Goal: Navigation & Orientation: Find specific page/section

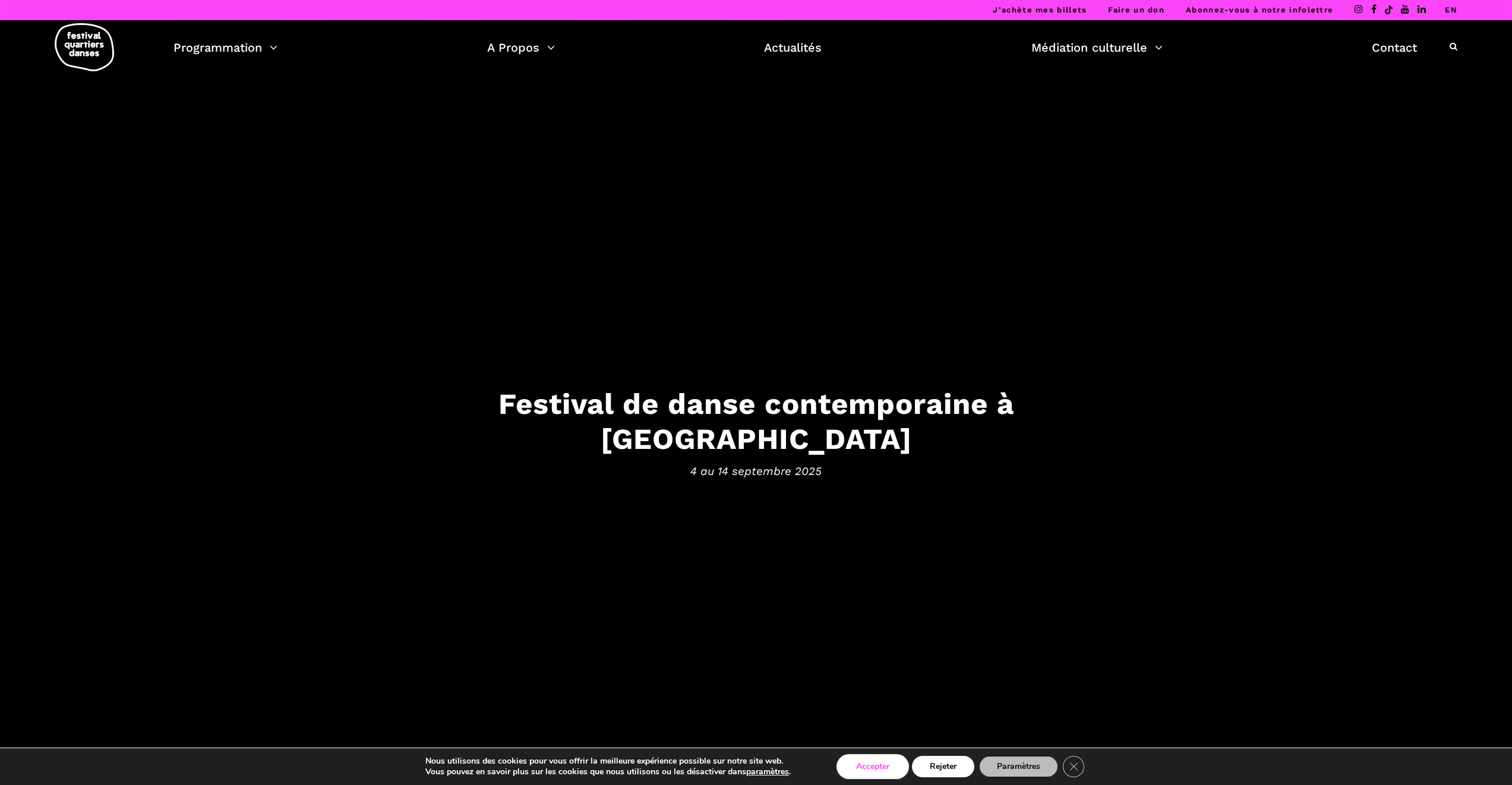
click at [881, 767] on button "Accepter" at bounding box center [873, 767] width 69 height 22
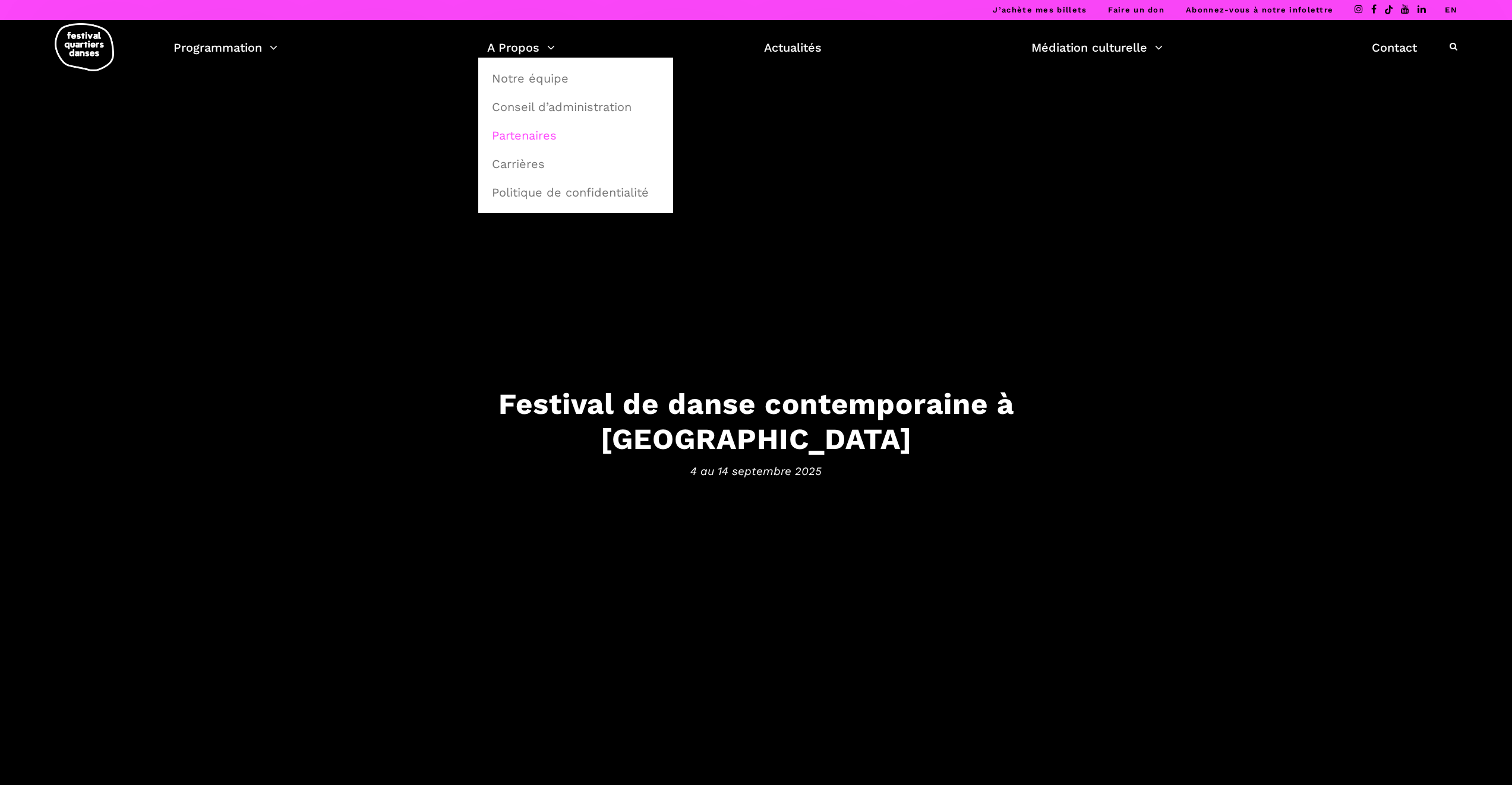
click at [524, 131] on link "Partenaires" at bounding box center [576, 136] width 182 height 28
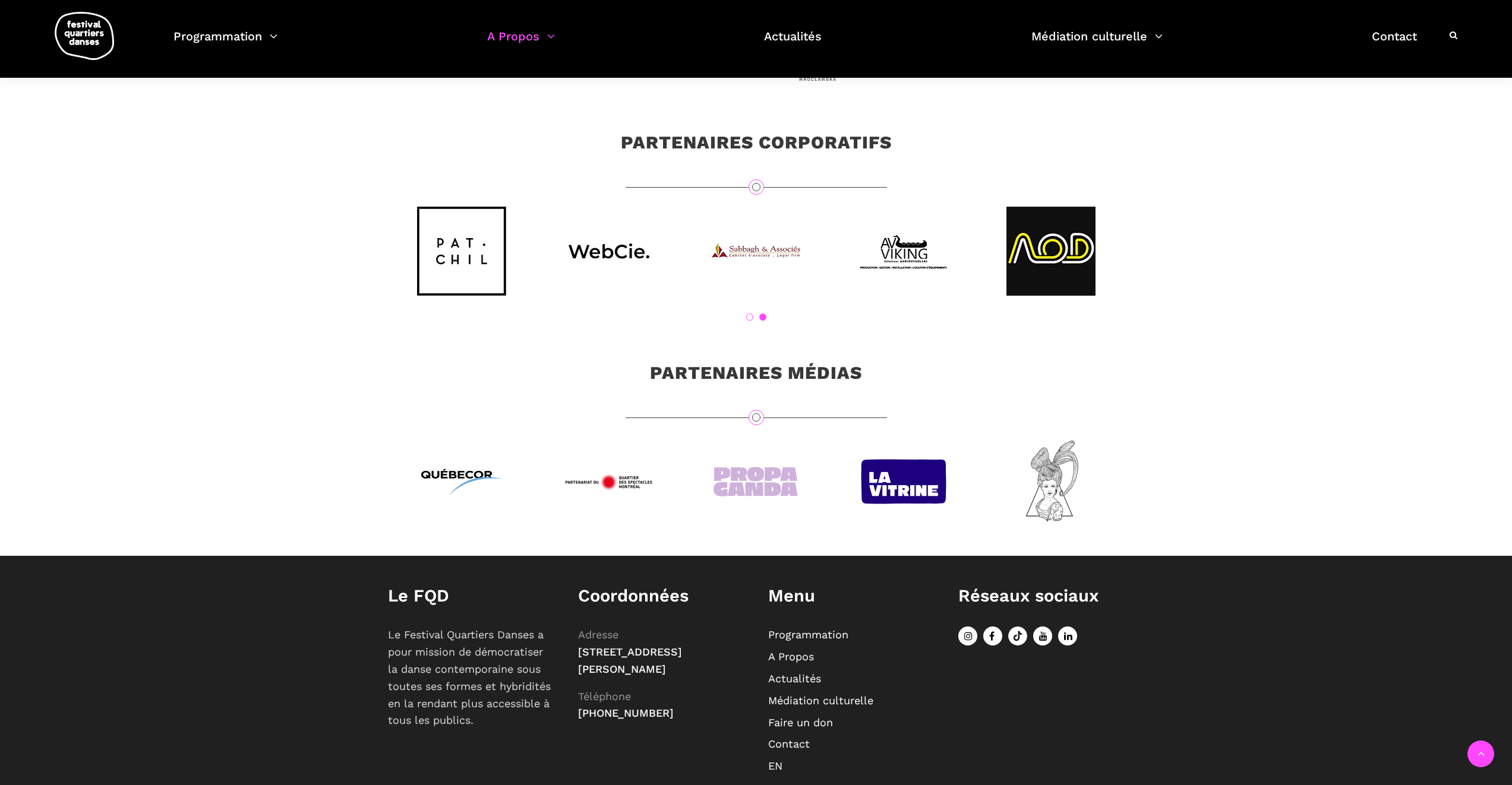
scroll to position [3850, 0]
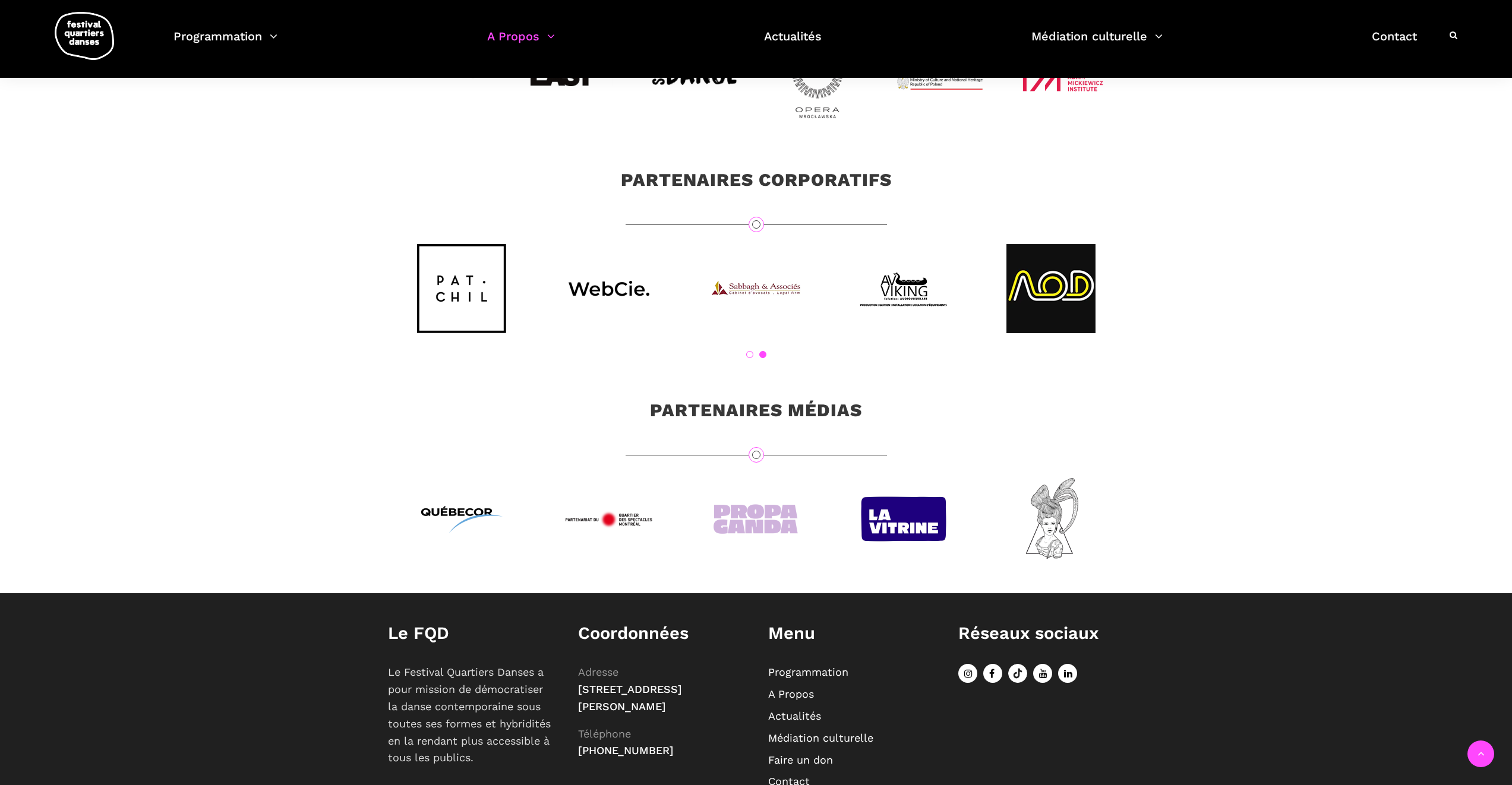
click at [608, 304] on img at bounding box center [609, 289] width 89 height 89
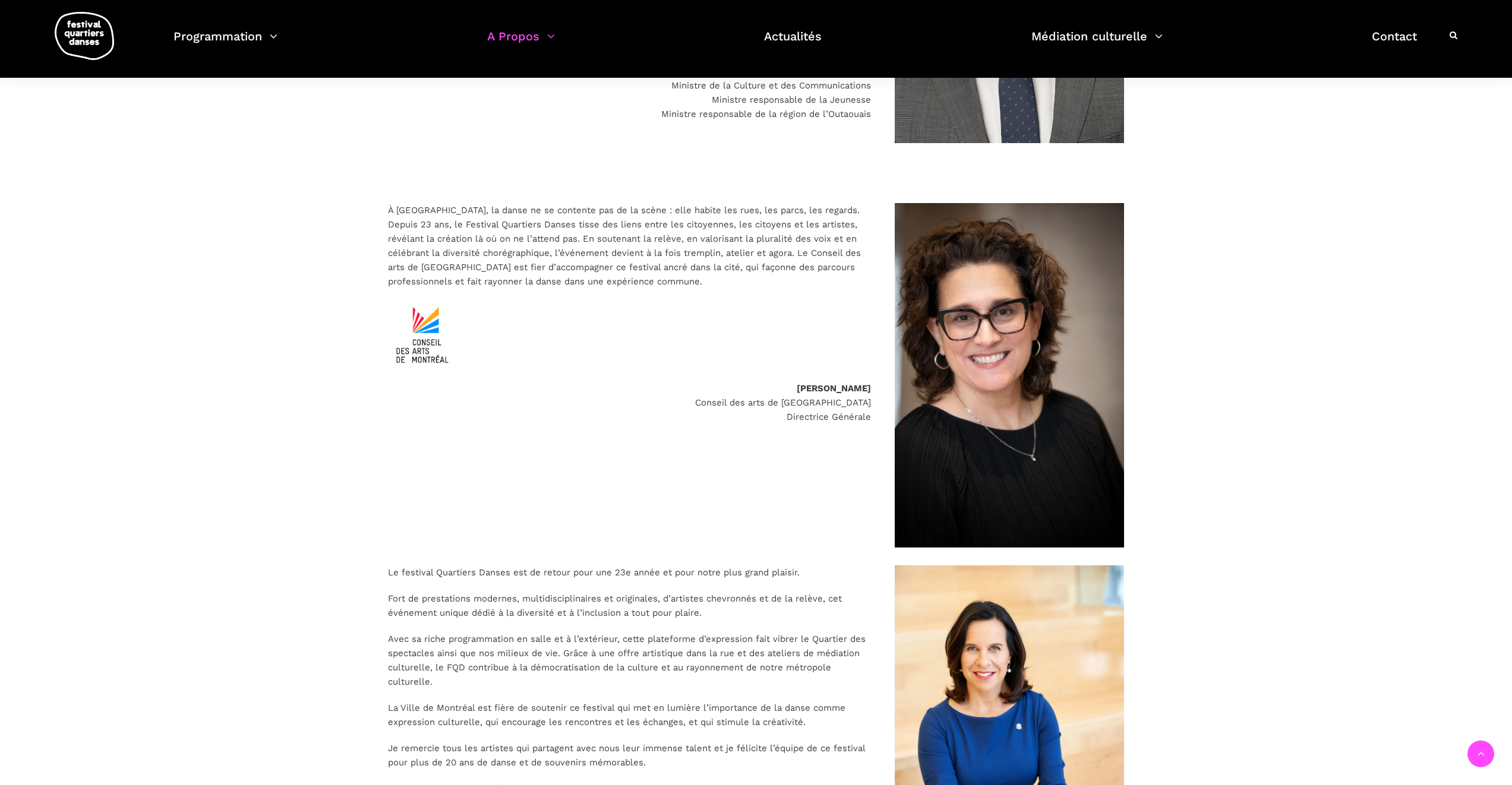
scroll to position [0, 0]
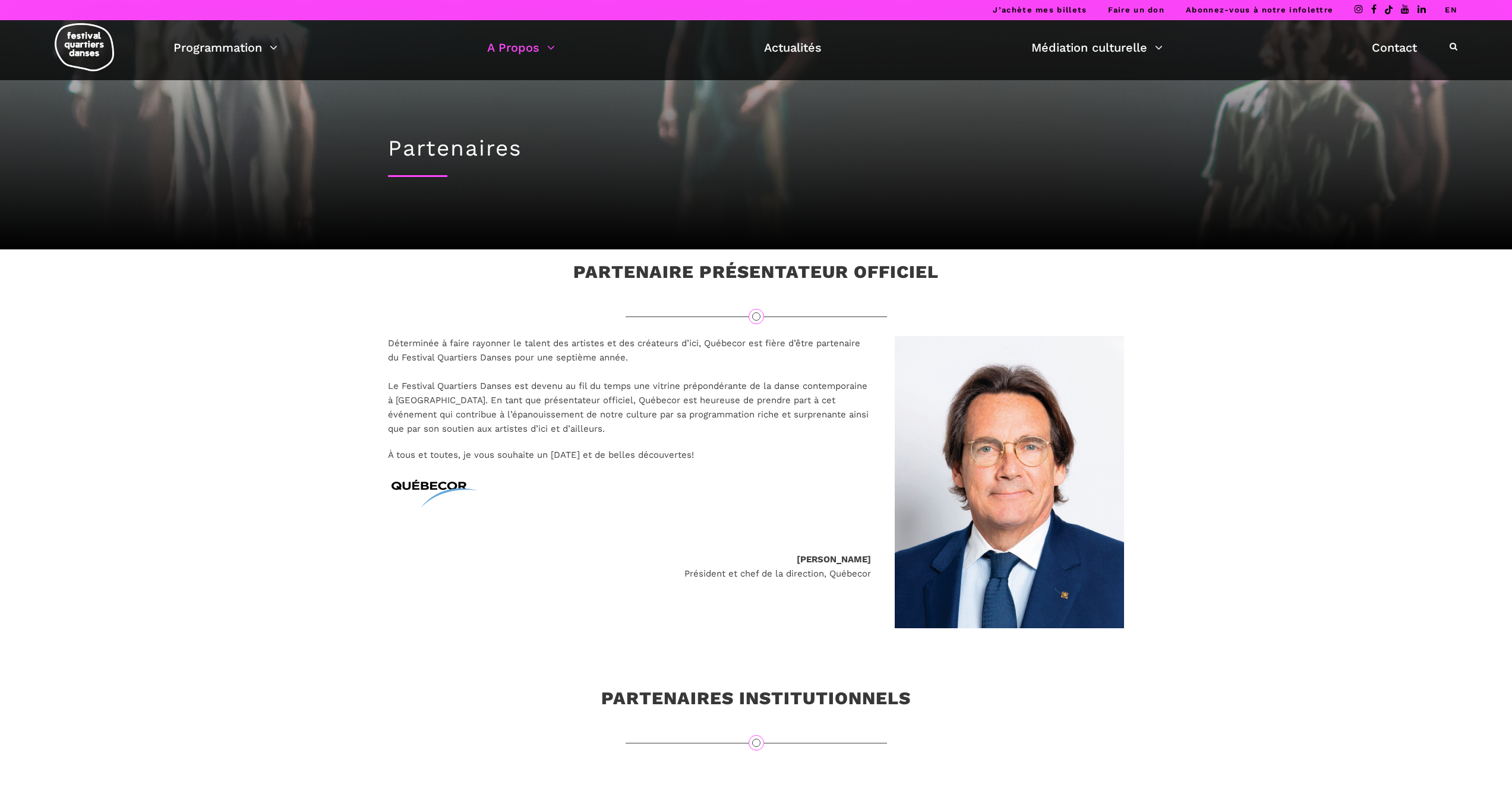
click at [87, 39] on img at bounding box center [84, 47] width 59 height 48
